Goal: Task Accomplishment & Management: Complete application form

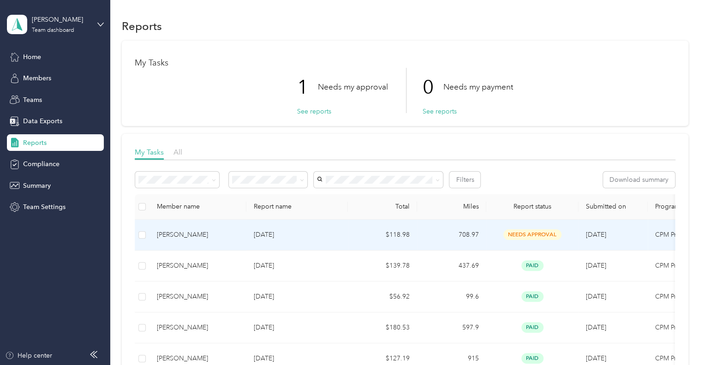
click at [238, 236] on div "[PERSON_NAME]" at bounding box center [198, 235] width 82 height 10
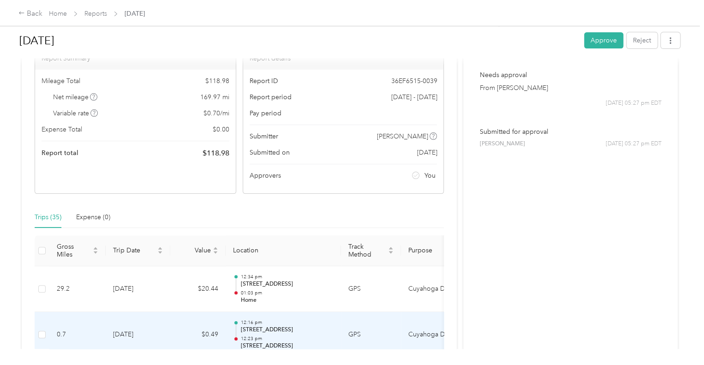
scroll to position [46, 0]
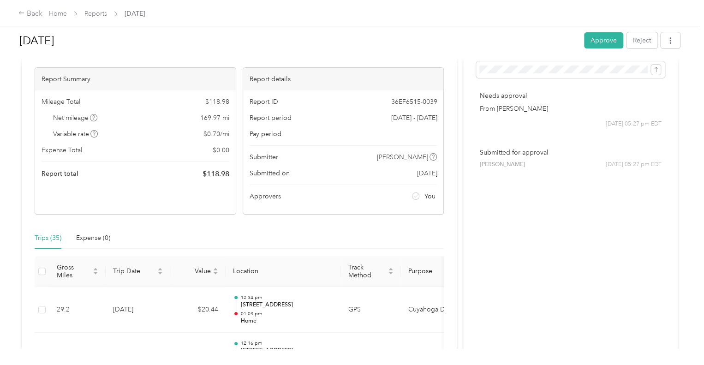
click at [595, 37] on button "Approve" at bounding box center [603, 40] width 39 height 16
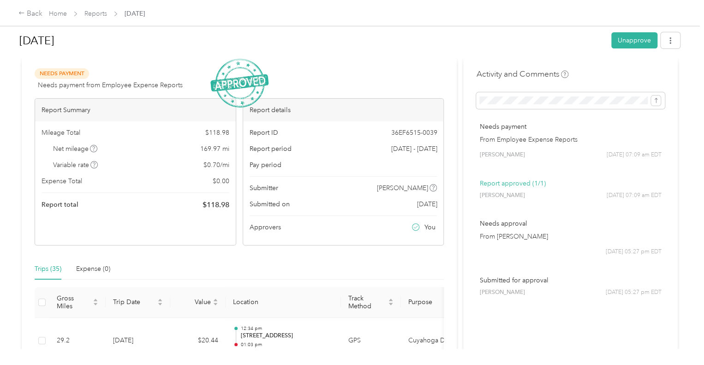
scroll to position [0, 0]
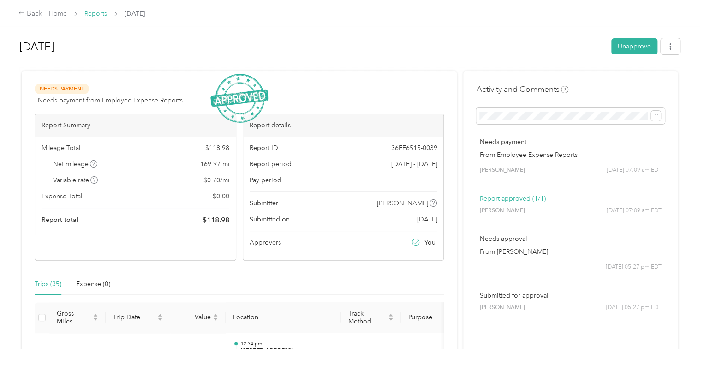
click at [90, 16] on link "Reports" at bounding box center [95, 14] width 23 height 8
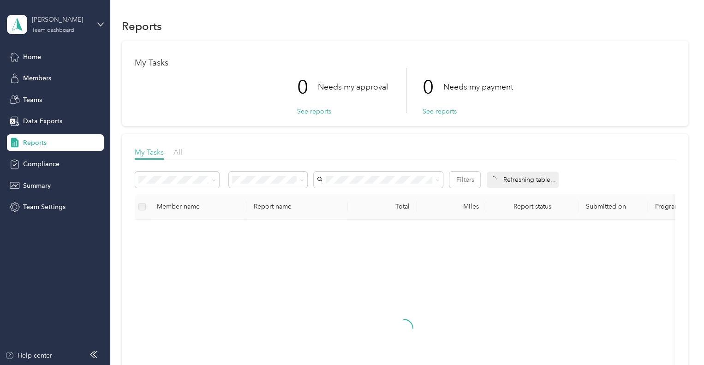
click at [81, 28] on div "[PERSON_NAME] Team dashboard" at bounding box center [61, 24] width 58 height 18
click at [47, 95] on div "Personal dashboard" at bounding box center [44, 97] width 58 height 10
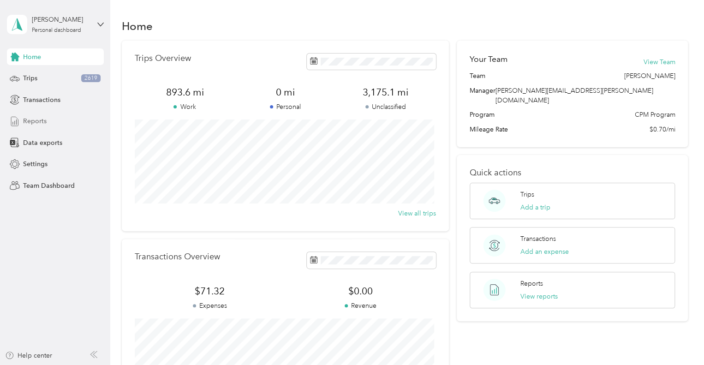
click at [37, 120] on span "Reports" at bounding box center [35, 121] width 24 height 10
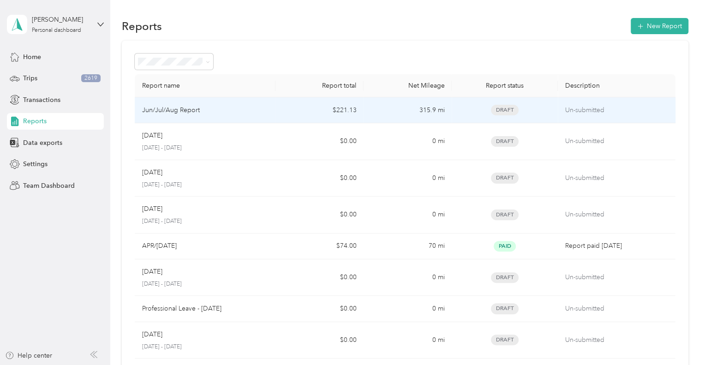
click at [258, 114] on div "Jun/Jul/Aug Report" at bounding box center [205, 110] width 126 height 10
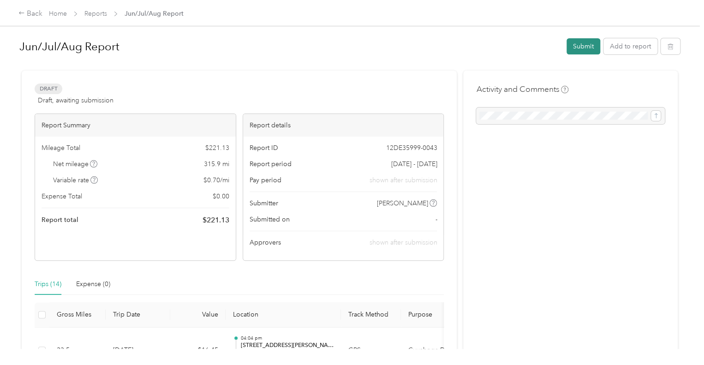
click at [582, 51] on button "Submit" at bounding box center [583, 46] width 34 height 16
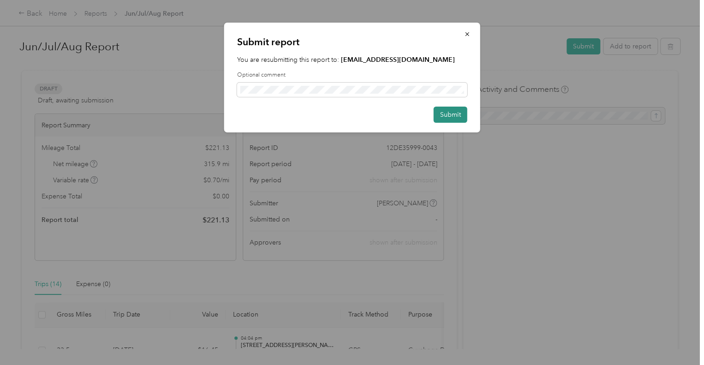
click at [453, 121] on button "Submit" at bounding box center [450, 115] width 34 height 16
